Goal: Check status: Check status

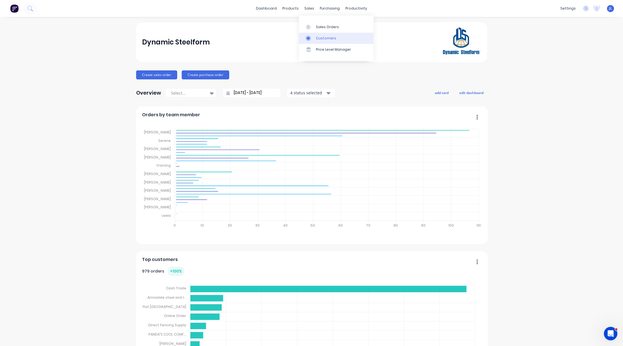
click at [320, 38] on div "Customers" at bounding box center [326, 38] width 20 height 5
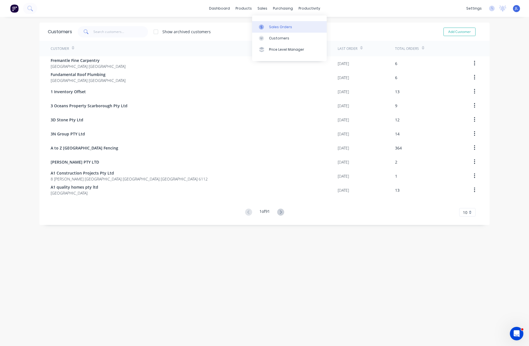
click at [271, 26] on div "Sales Orders" at bounding box center [280, 26] width 23 height 5
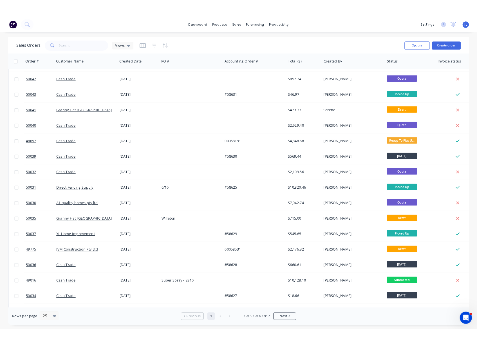
scroll to position [35, 0]
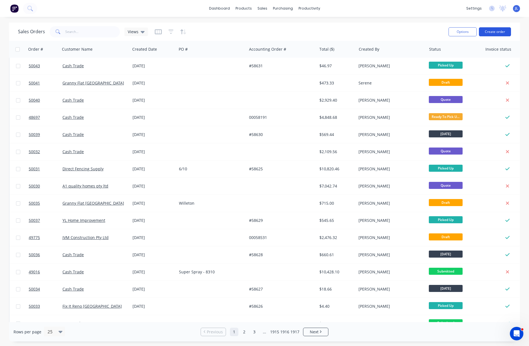
click at [496, 31] on button "Create order" at bounding box center [495, 31] width 32 height 9
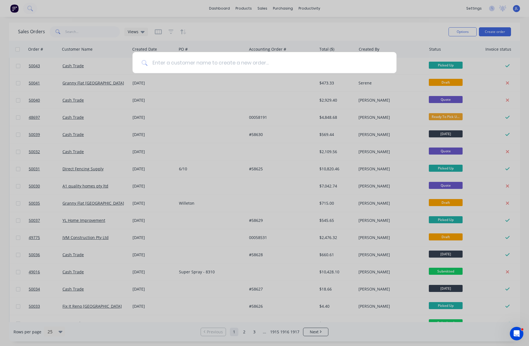
click at [204, 65] on input at bounding box center [268, 62] width 240 height 21
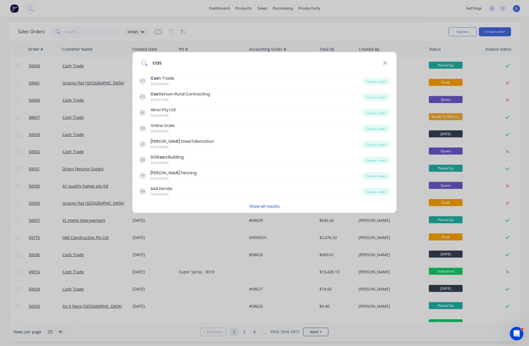
type input "cas"
click at [440, 21] on div "cas CT Cas h Trade Customer Create order CC Cas tletown Rural Contracting Custo…" at bounding box center [264, 173] width 529 height 346
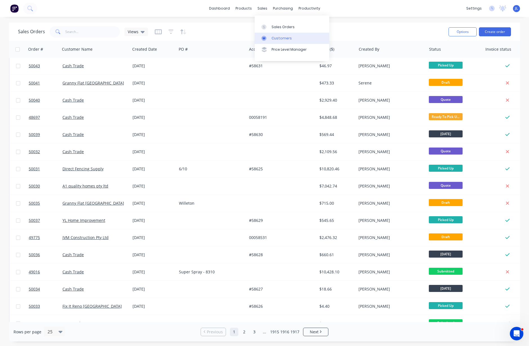
click at [277, 36] on div "Customers" at bounding box center [281, 38] width 20 height 5
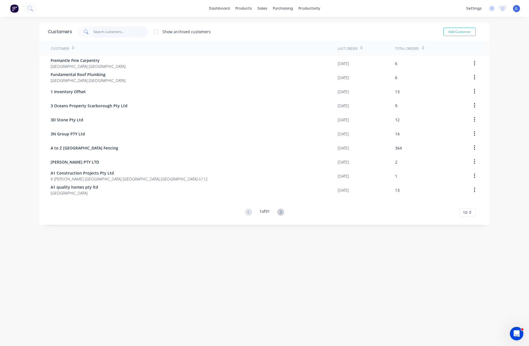
click at [110, 27] on input "text" at bounding box center [120, 31] width 55 height 11
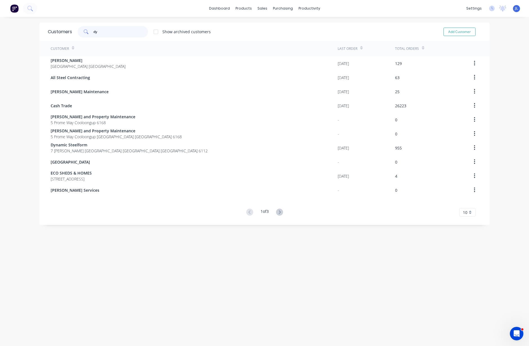
type input "dy"
click at [104, 30] on input "dy" at bounding box center [120, 31] width 55 height 11
click at [271, 28] on div "Sales Orders" at bounding box center [280, 26] width 23 height 5
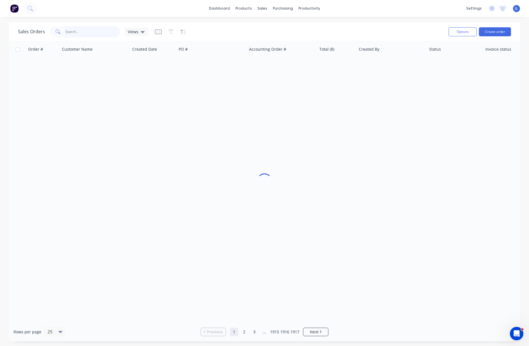
click at [78, 32] on input "text" at bounding box center [92, 31] width 55 height 11
drag, startPoint x: 100, startPoint y: 33, endPoint x: 42, endPoint y: 35, distance: 58.0
click at [42, 35] on div "Sales Orders 58618 Views" at bounding box center [83, 31] width 130 height 11
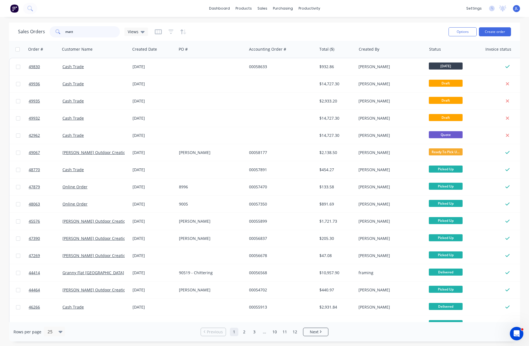
drag, startPoint x: 83, startPoint y: 31, endPoint x: 47, endPoint y: 30, distance: 35.7
click at [47, 30] on div "Sales Orders matt Views" at bounding box center [83, 31] width 130 height 11
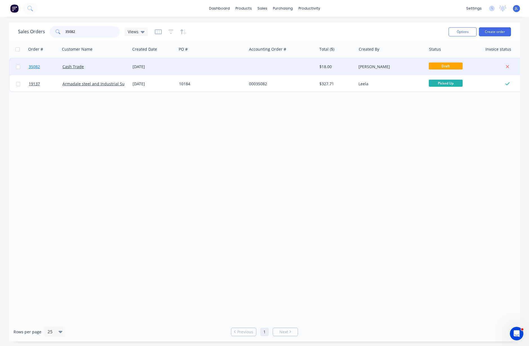
type input "35082"
click at [32, 68] on span "35082" at bounding box center [34, 67] width 11 height 6
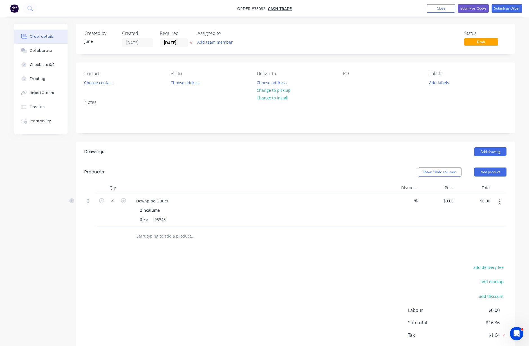
type input "$4.09"
type input "$16.36"
click at [431, 8] on button "Close" at bounding box center [435, 8] width 28 height 8
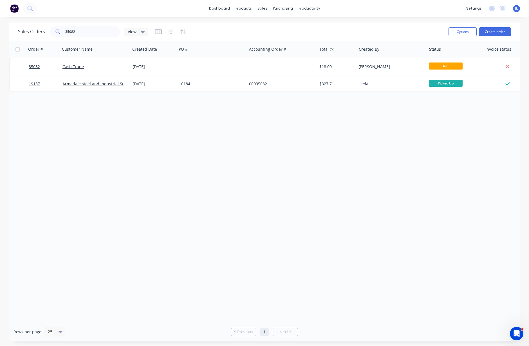
drag, startPoint x: 527, startPoint y: 122, endPoint x: 466, endPoint y: 118, distance: 61.1
click at [466, 118] on div "Sales Orders 35082 Views Options Create order Order # Customer Name Created Dat…" at bounding box center [264, 182] width 529 height 319
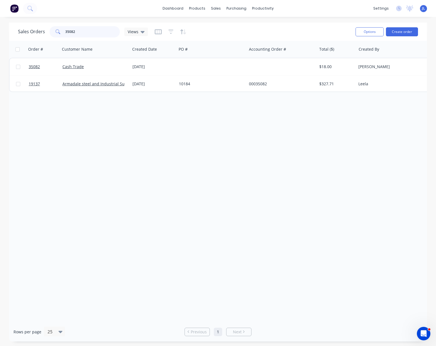
drag, startPoint x: 86, startPoint y: 32, endPoint x: 57, endPoint y: 32, distance: 29.5
click at [57, 32] on div "35082" at bounding box center [85, 31] width 70 height 11
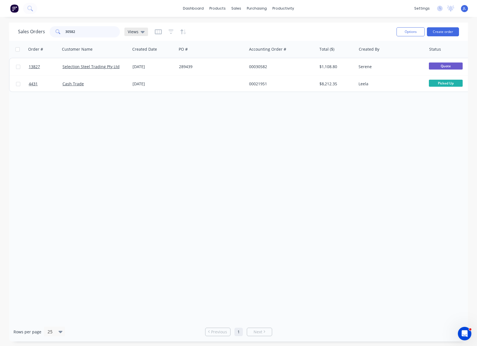
type input "30582"
click at [145, 32] on div "Views" at bounding box center [136, 32] width 24 height 8
click at [273, 34] on div "Sales Orders 30582 Views" at bounding box center [205, 32] width 374 height 14
click at [171, 31] on icon "button" at bounding box center [171, 32] width 5 height 6
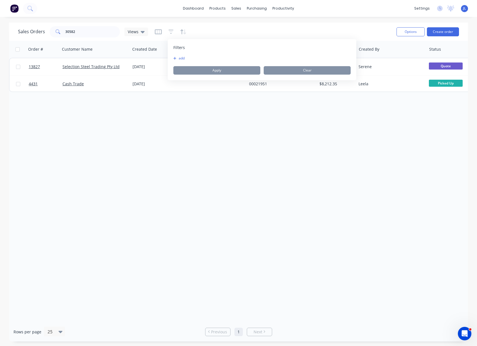
click at [175, 58] on icon "button" at bounding box center [174, 58] width 3 height 3
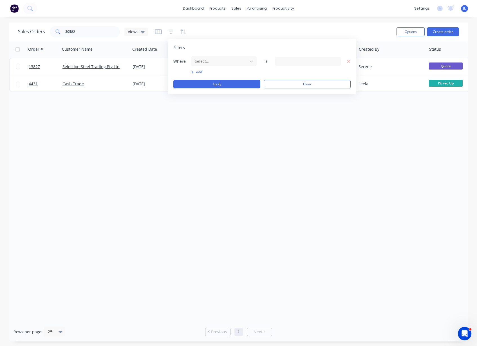
click at [295, 62] on div at bounding box center [308, 61] width 66 height 8
click at [246, 59] on div at bounding box center [251, 61] width 10 height 10
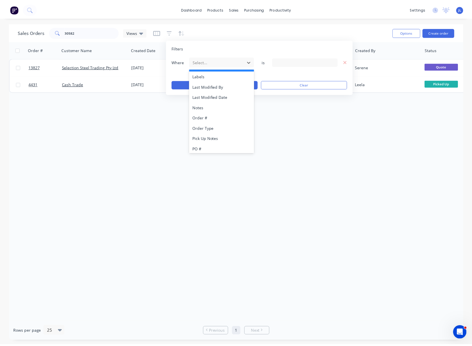
scroll to position [136, 0]
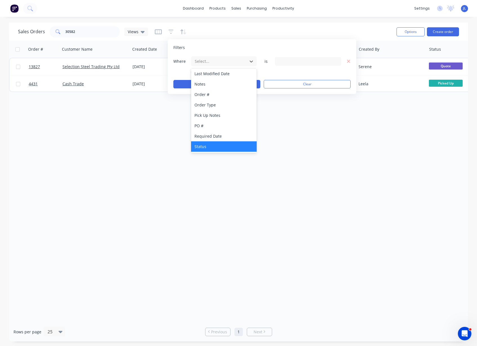
click at [209, 147] on div "Status" at bounding box center [224, 146] width 66 height 10
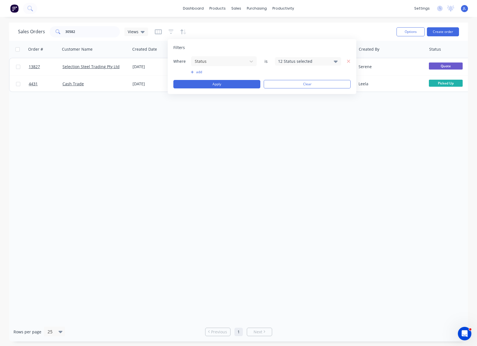
click at [305, 63] on div "12 Status selected" at bounding box center [303, 61] width 51 height 6
click at [284, 103] on div at bounding box center [284, 103] width 11 height 11
click at [214, 83] on button "Apply" at bounding box center [216, 84] width 87 height 8
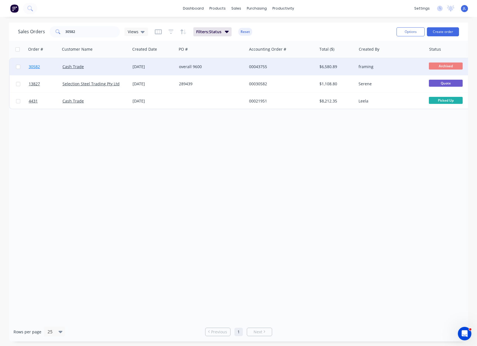
click at [36, 67] on span "30582" at bounding box center [34, 67] width 11 height 6
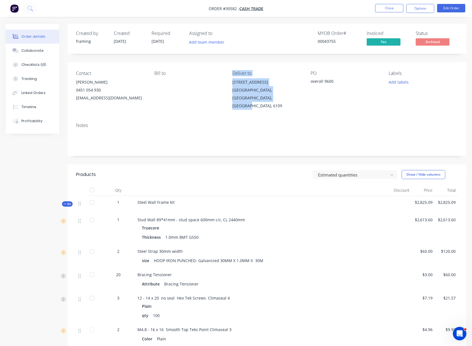
drag, startPoint x: 266, startPoint y: 99, endPoint x: 222, endPoint y: 86, distance: 45.8
click at [222, 86] on div "Contact Matt 0451 054 930 matthewlittlefair25@gmail.com Bill to Deliver to 314 …" at bounding box center [267, 90] width 398 height 56
click at [281, 97] on div "Maddington, Western Australia, Australia, 6109" at bounding box center [266, 98] width 69 height 24
drag, startPoint x: 338, startPoint y: 81, endPoint x: 226, endPoint y: 77, distance: 112.9
click at [226, 77] on div "Contact Matt 0451 054 930 matthewlittlefair25@gmail.com Bill to Deliver to 314 …" at bounding box center [267, 90] width 398 height 56
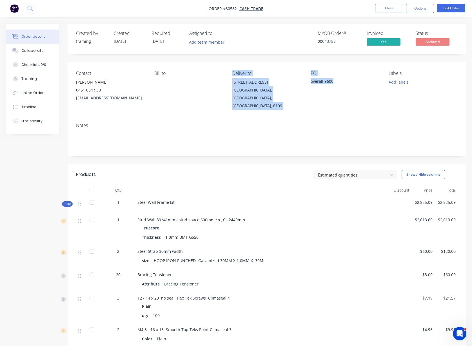
click at [283, 71] on div "Deliver to" at bounding box center [266, 73] width 69 height 5
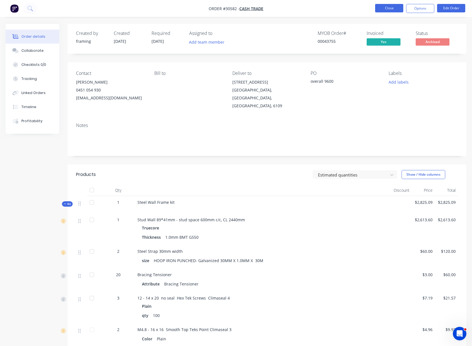
click at [379, 10] on button "Close" at bounding box center [389, 8] width 28 height 8
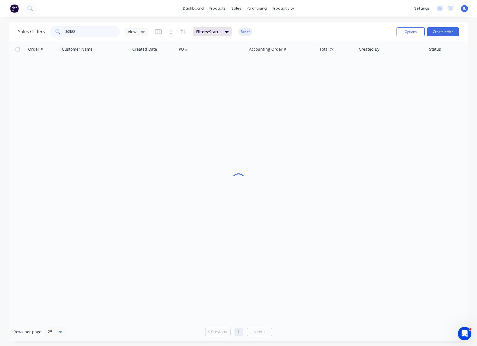
drag, startPoint x: 90, startPoint y: 31, endPoint x: 41, endPoint y: 32, distance: 48.4
click at [41, 32] on div "Sales Orders 30582 Views" at bounding box center [83, 31] width 130 height 11
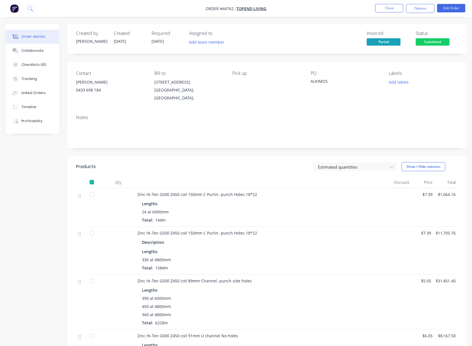
scroll to position [713, 0]
